Goal: Task Accomplishment & Management: Complete application form

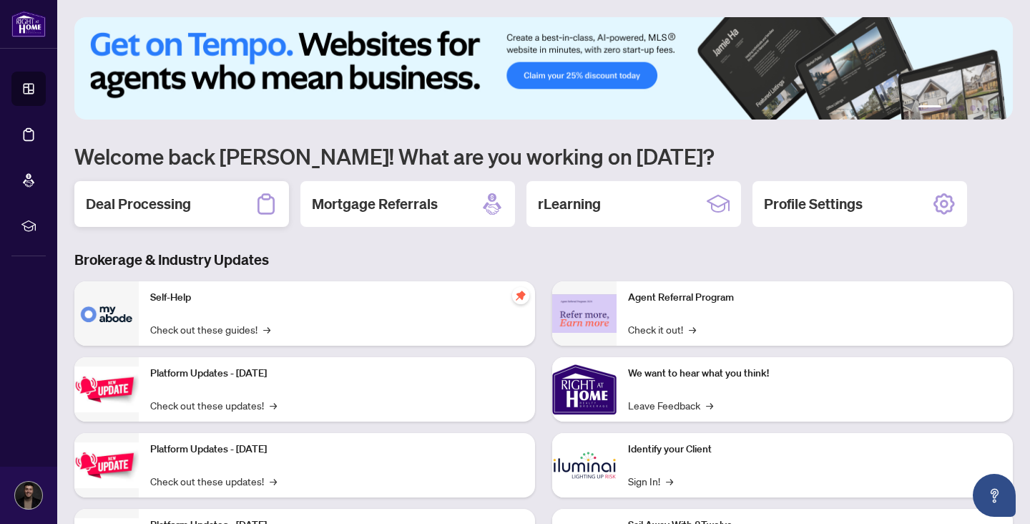
click at [173, 203] on h2 "Deal Processing" at bounding box center [138, 204] width 105 height 20
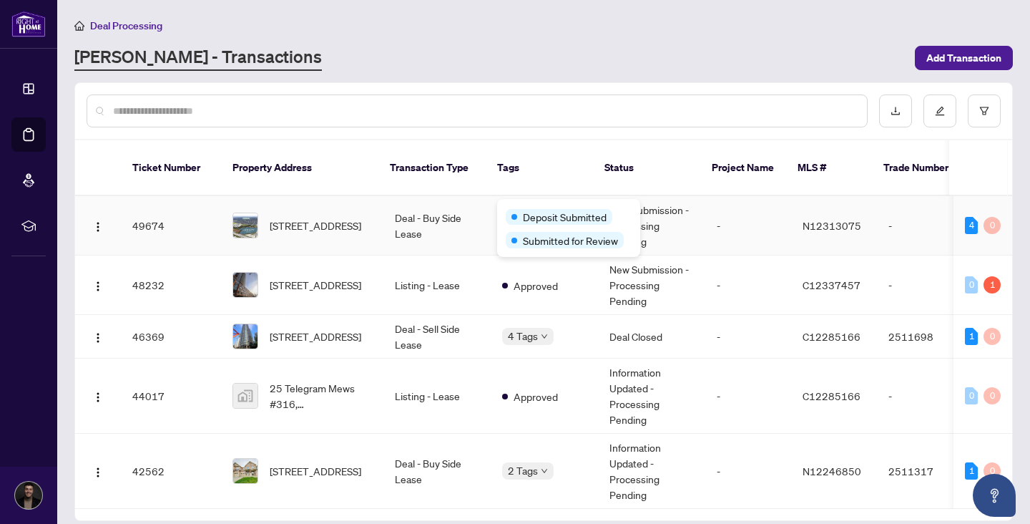
click at [547, 205] on body "Dashboard Deal Processing Mortgage Referrals rLearning Markos Vatavalis [EMAIL_…" at bounding box center [515, 262] width 1030 height 524
click at [476, 208] on td "Deal - Buy Side Lease" at bounding box center [437, 225] width 107 height 59
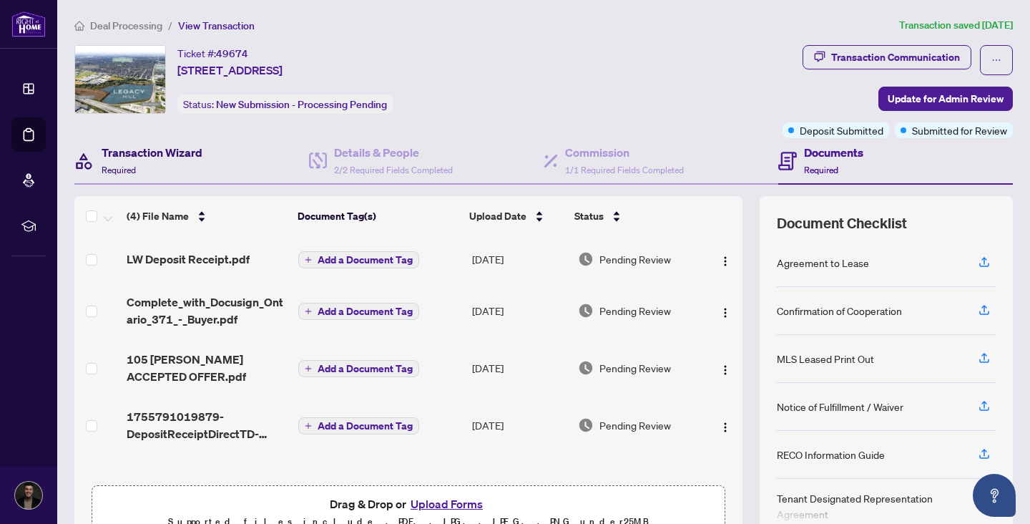
click at [178, 162] on div "Transaction Wizard Required" at bounding box center [152, 161] width 101 height 34
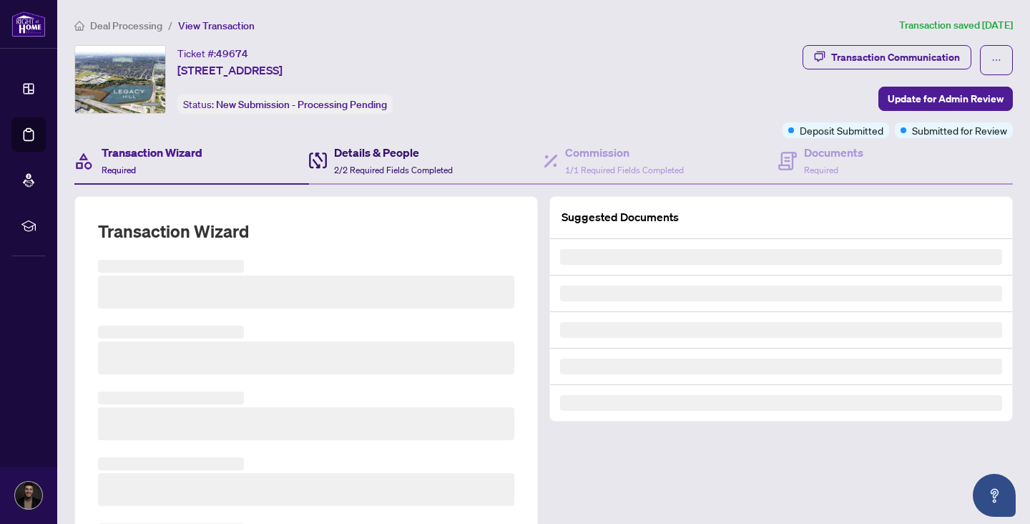
click at [331, 167] on div "Details & People 2/2 Required Fields Completed" at bounding box center [381, 161] width 144 height 34
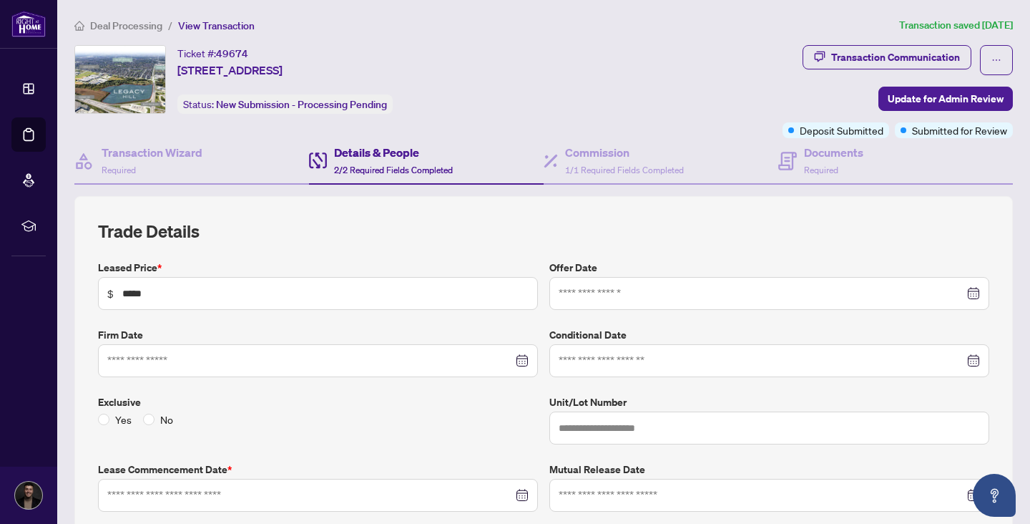
type input "**********"
